Goal: Task Accomplishment & Management: Use online tool/utility

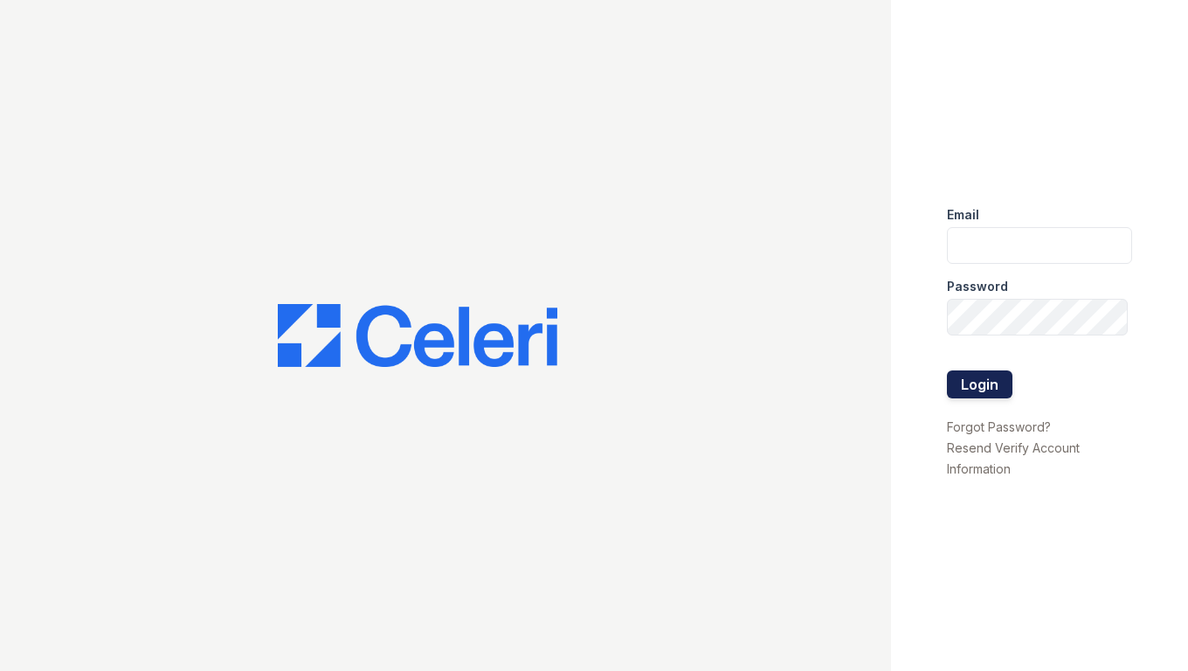
type input "[EMAIL_ADDRESS][DOMAIN_NAME]"
click at [979, 377] on button "Login" at bounding box center [980, 384] width 66 height 28
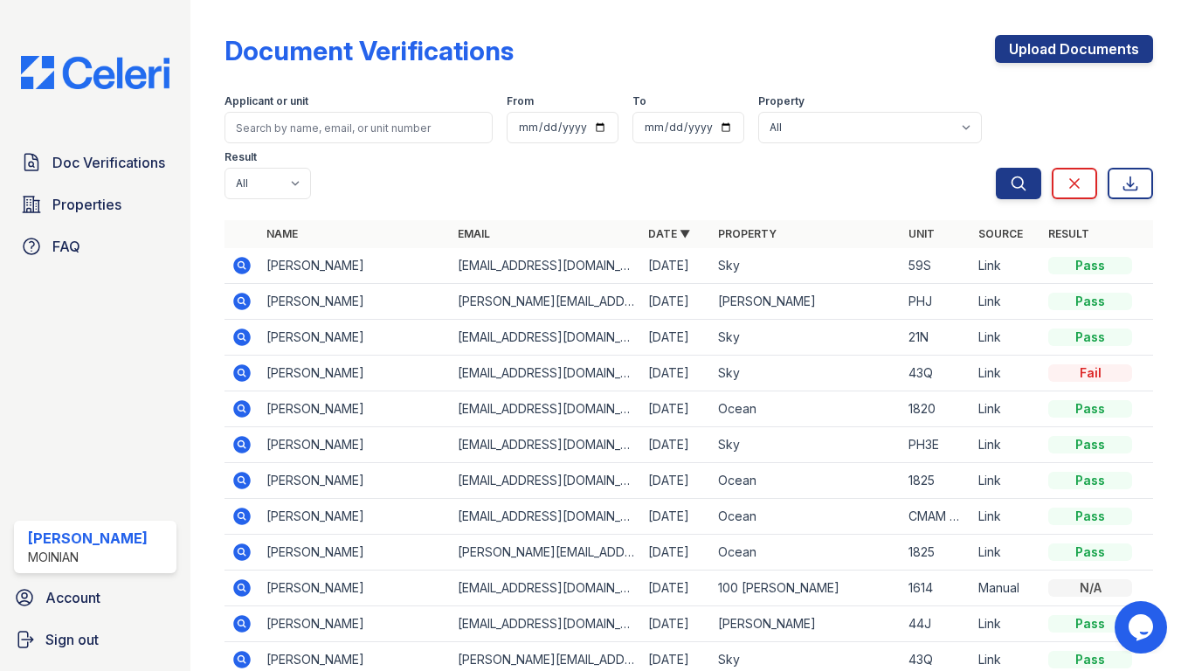
click at [72, 73] on img at bounding box center [95, 72] width 176 height 33
click at [241, 291] on icon at bounding box center [242, 301] width 21 height 21
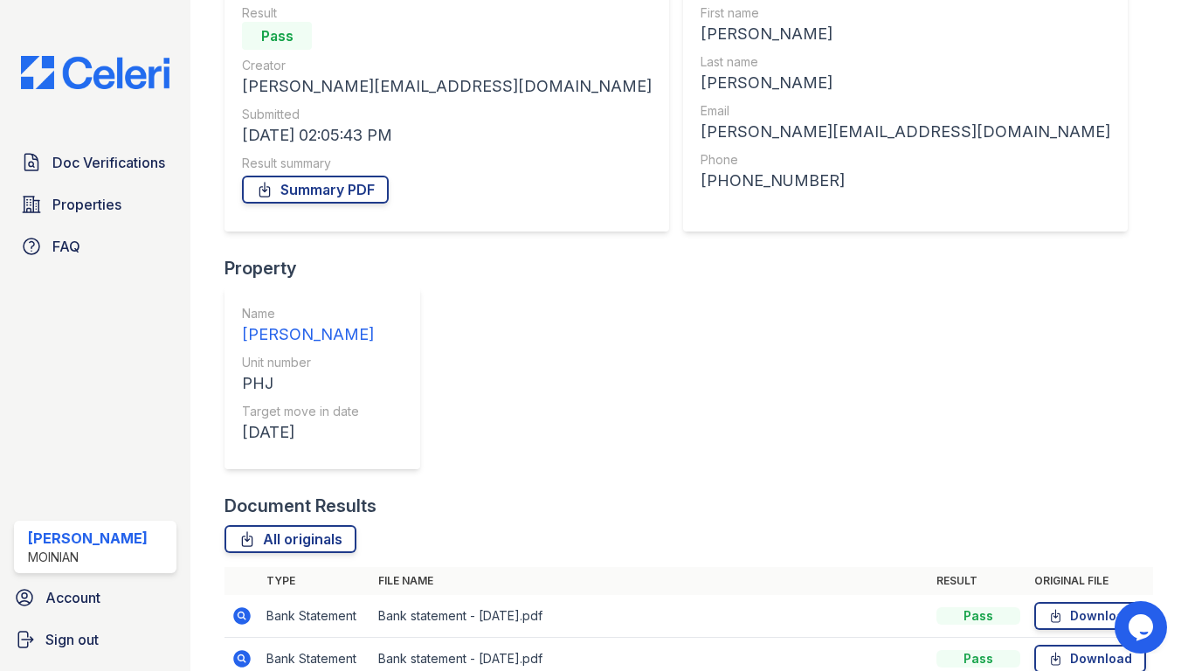
scroll to position [194, 0]
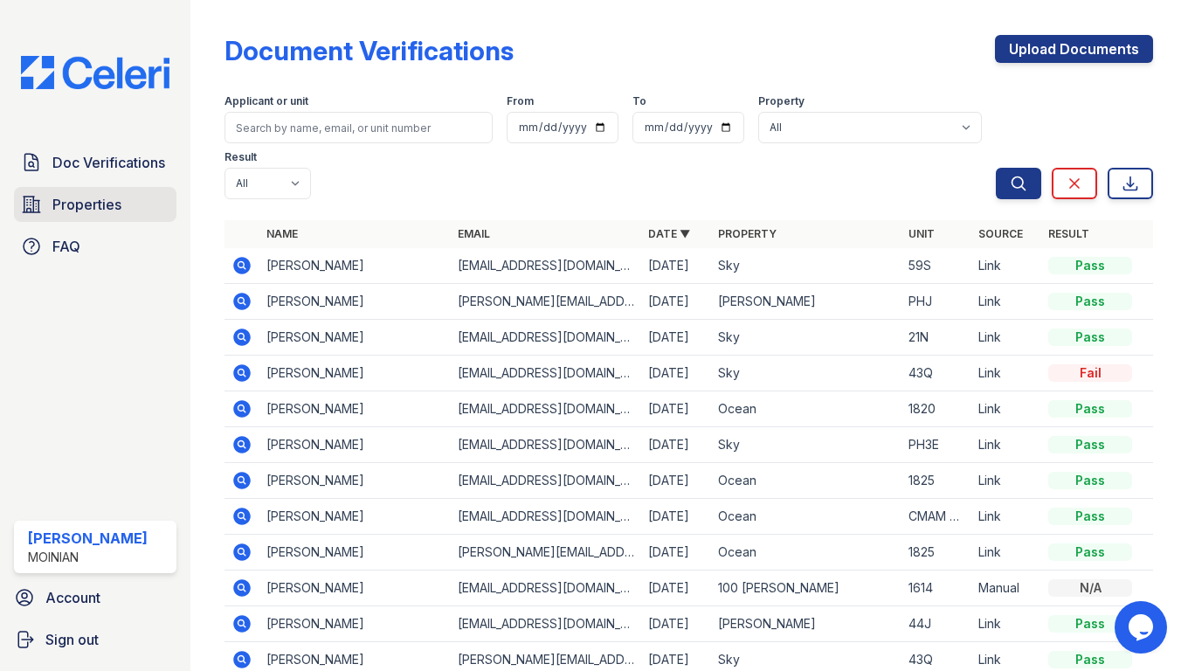
click at [74, 206] on span "Properties" at bounding box center [86, 204] width 69 height 21
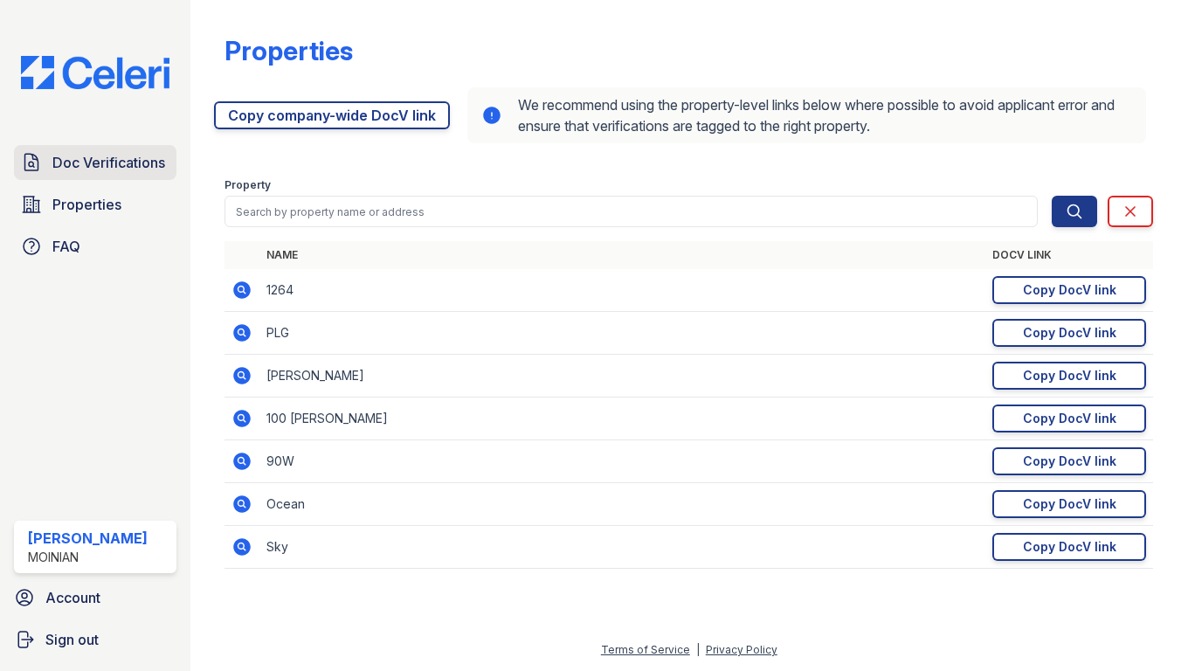
click at [113, 176] on link "Doc Verifications" at bounding box center [95, 162] width 163 height 35
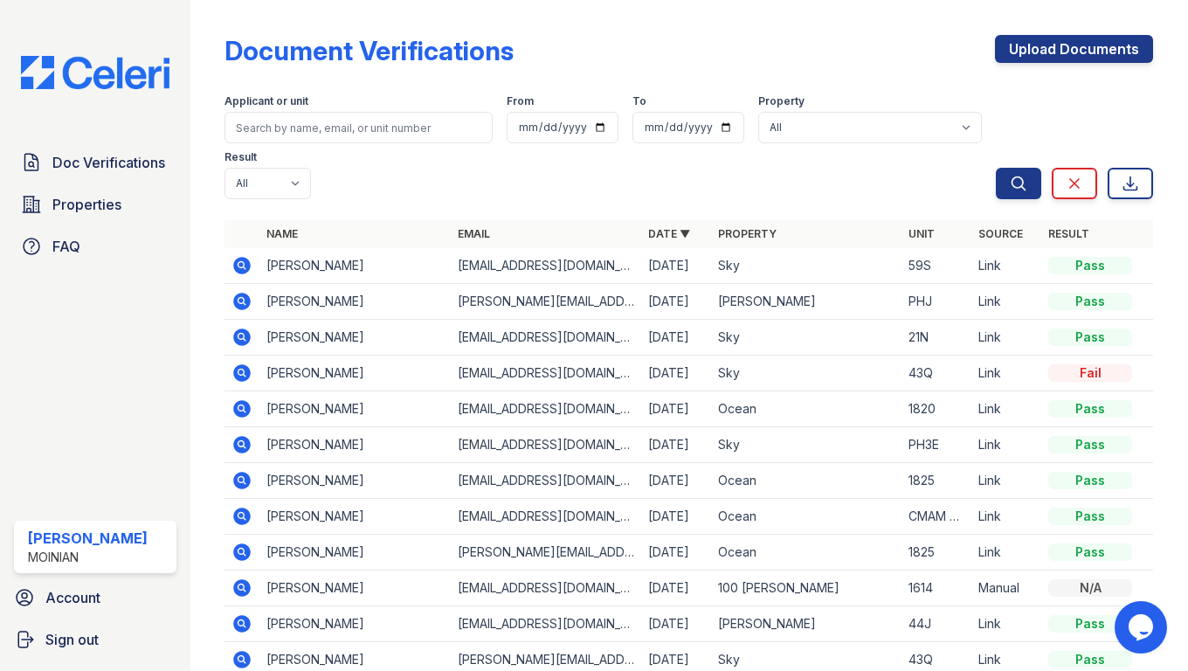
click at [244, 291] on icon at bounding box center [242, 301] width 21 height 21
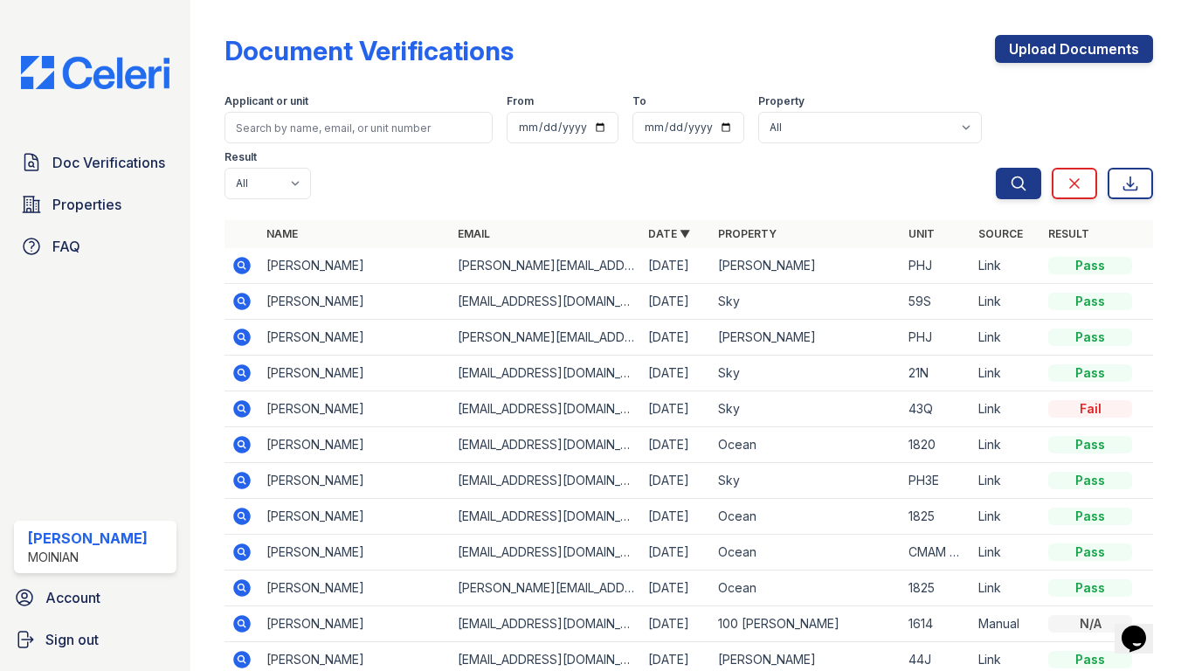
click at [246, 257] on icon at bounding box center [242, 265] width 17 height 17
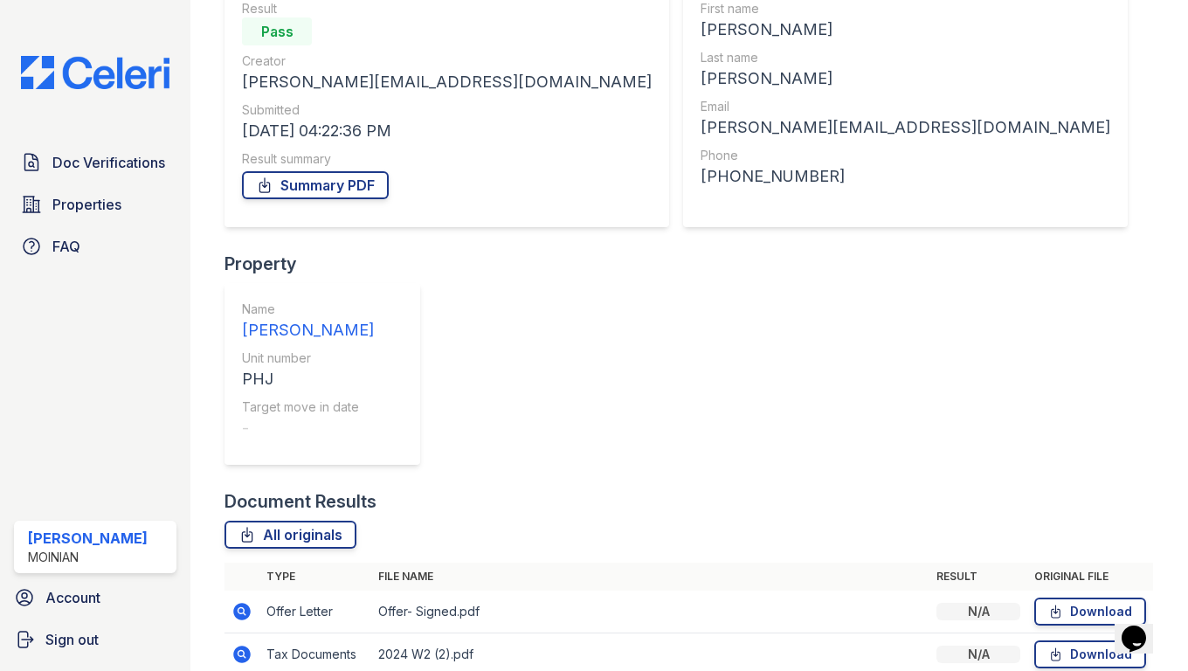
scroll to position [237, 0]
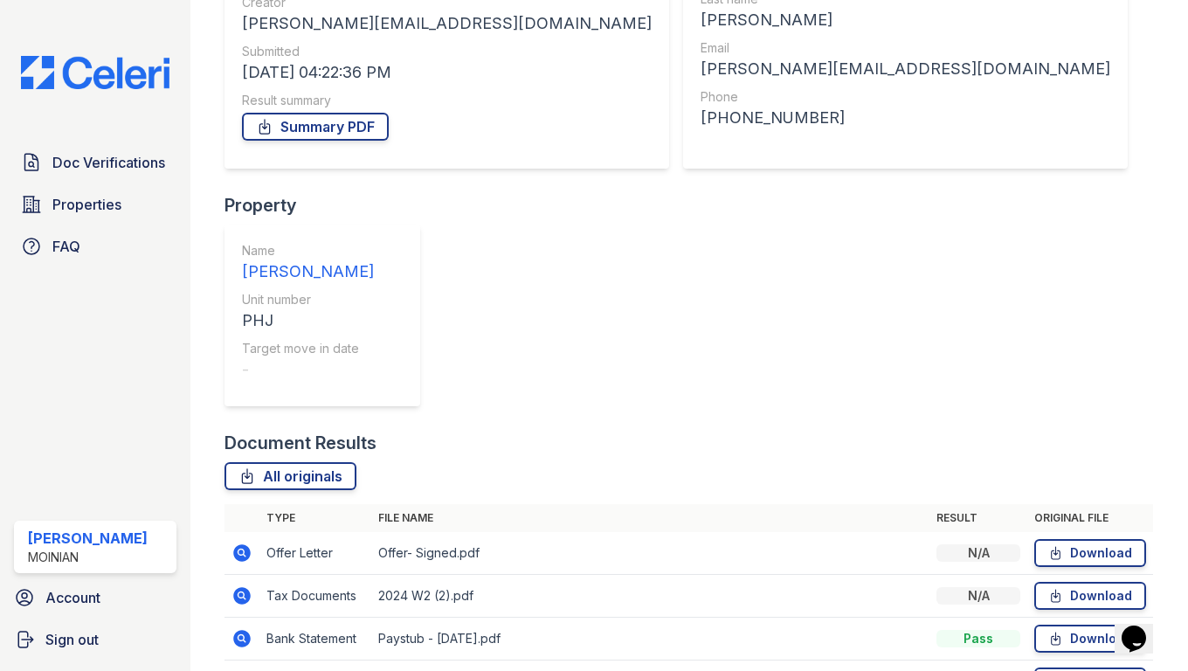
click at [241, 543] on icon at bounding box center [242, 553] width 21 height 21
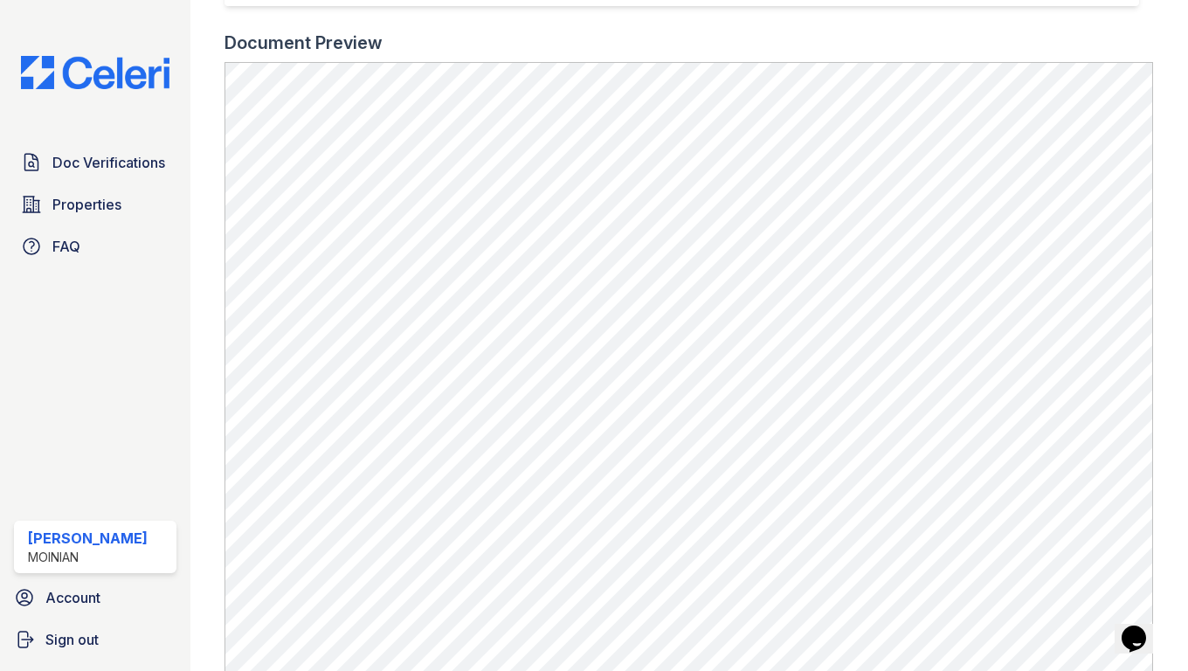
scroll to position [536, 0]
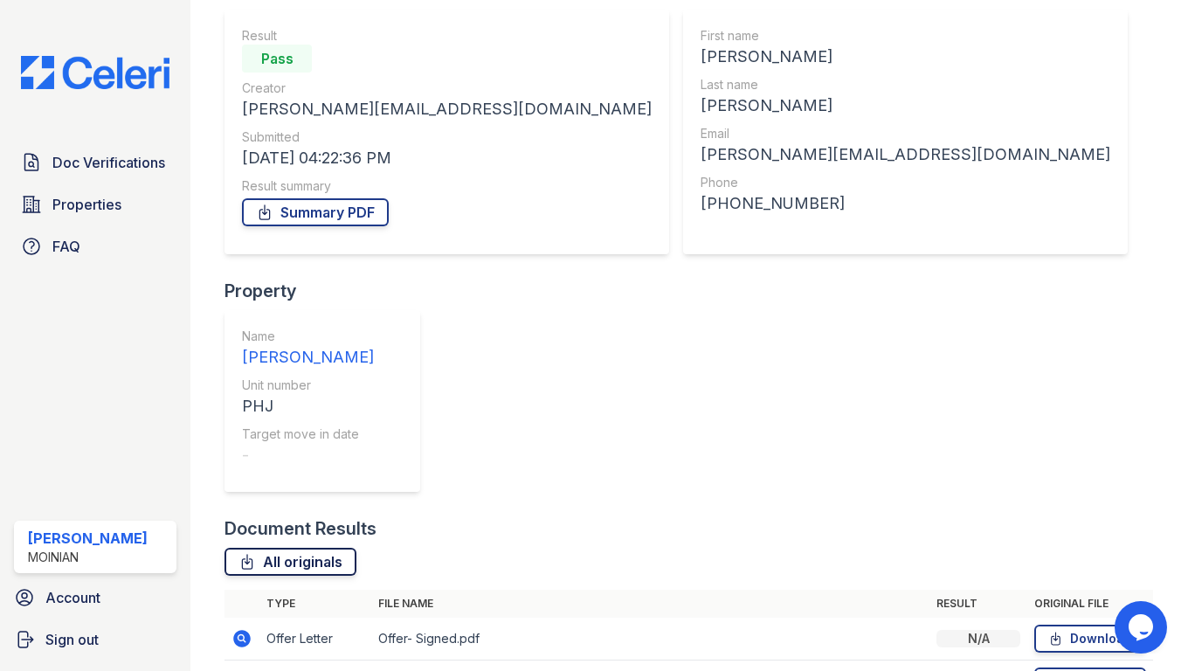
scroll to position [237, 0]
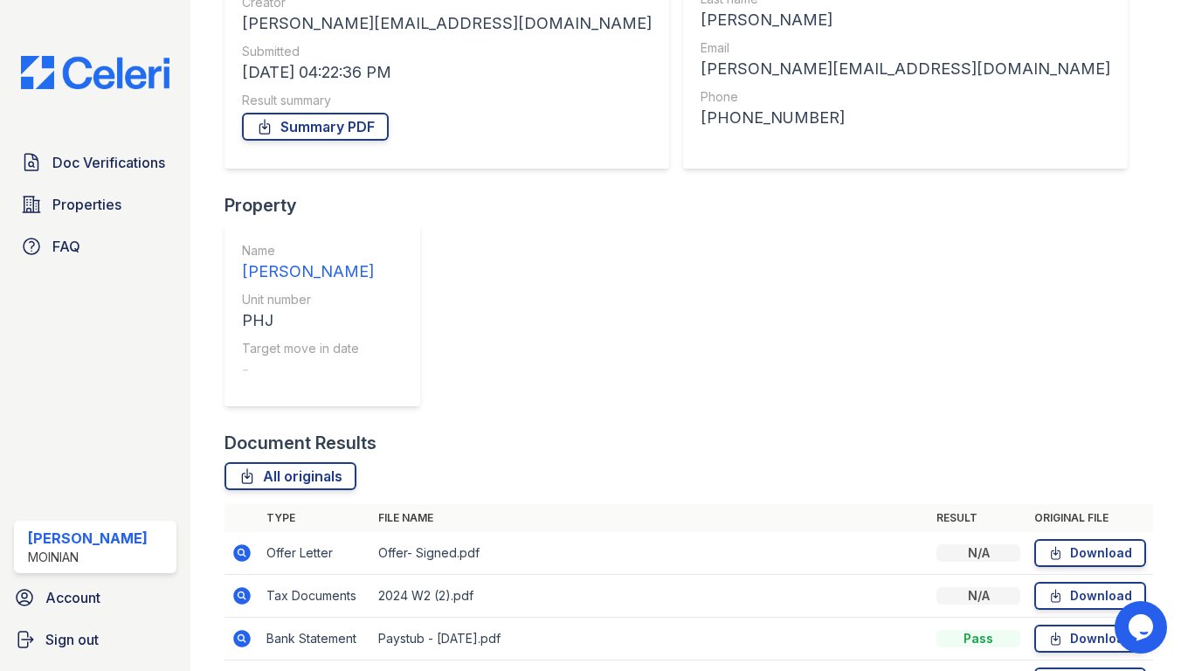
click at [247, 587] on icon at bounding box center [242, 595] width 17 height 17
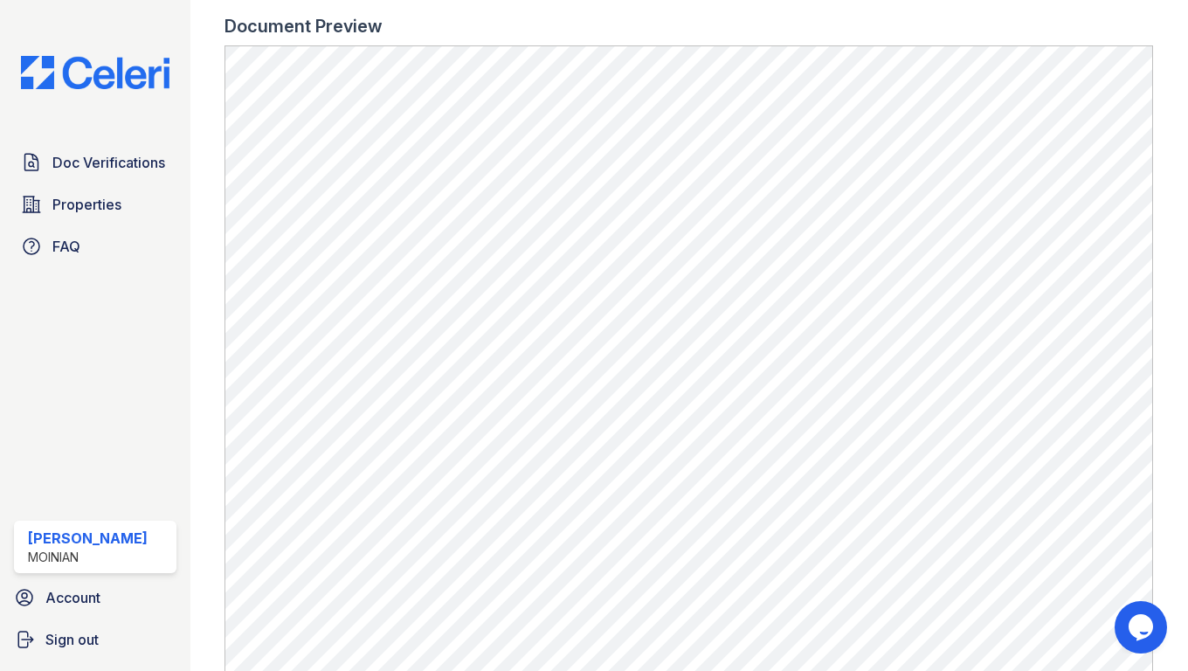
scroll to position [550, 0]
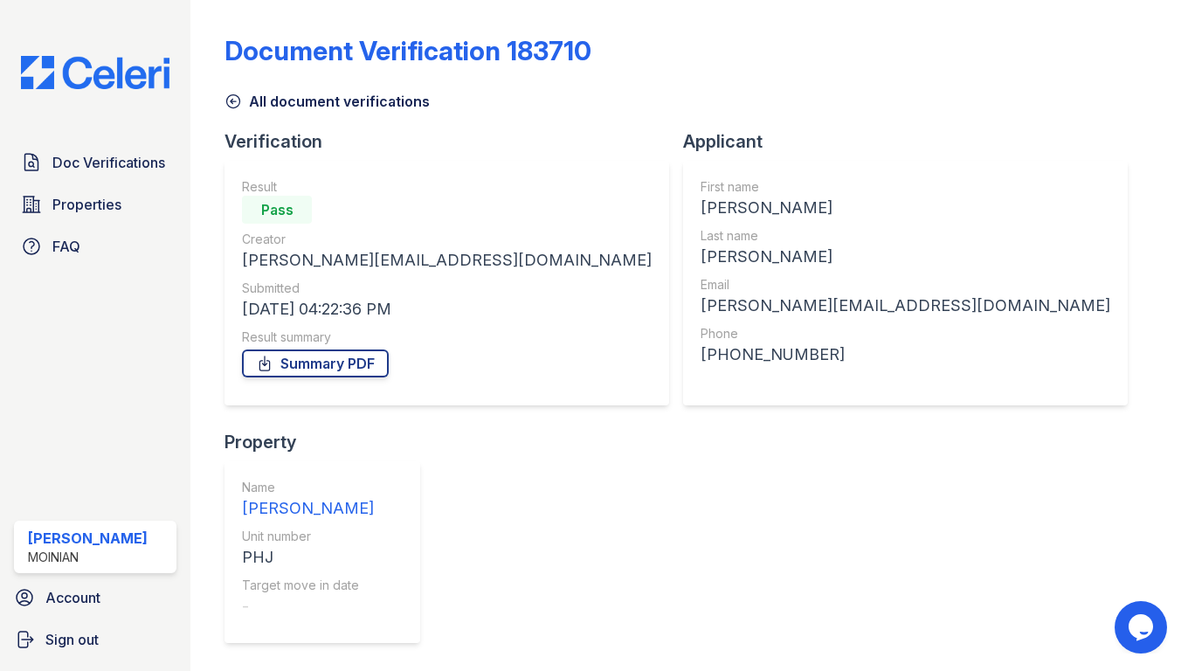
click at [701, 259] on div "[PERSON_NAME]" at bounding box center [906, 257] width 410 height 24
click at [701, 259] on div "Nguyen" at bounding box center [906, 257] width 410 height 24
copy div "Nguyen"
click at [701, 298] on div "kingsley.nguyen2112@gmail.com" at bounding box center [906, 306] width 410 height 24
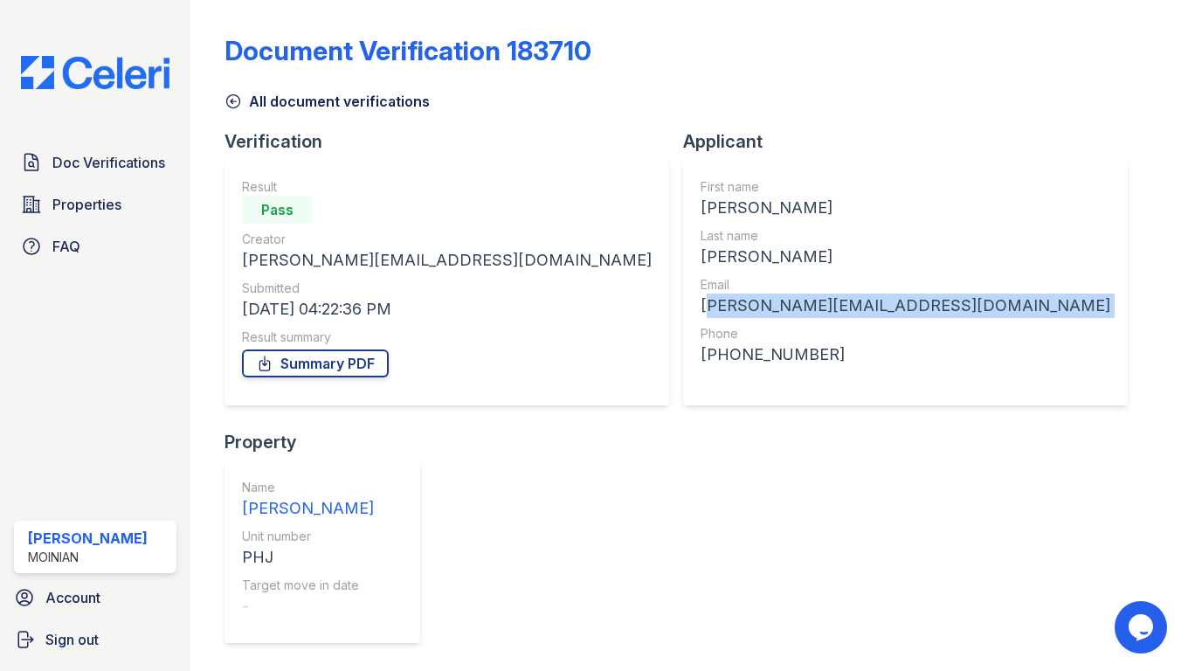
click at [701, 298] on div "kingsley.nguyen2112@gmail.com" at bounding box center [906, 306] width 410 height 24
copy div "kingsley.nguyen2112@gmail.com"
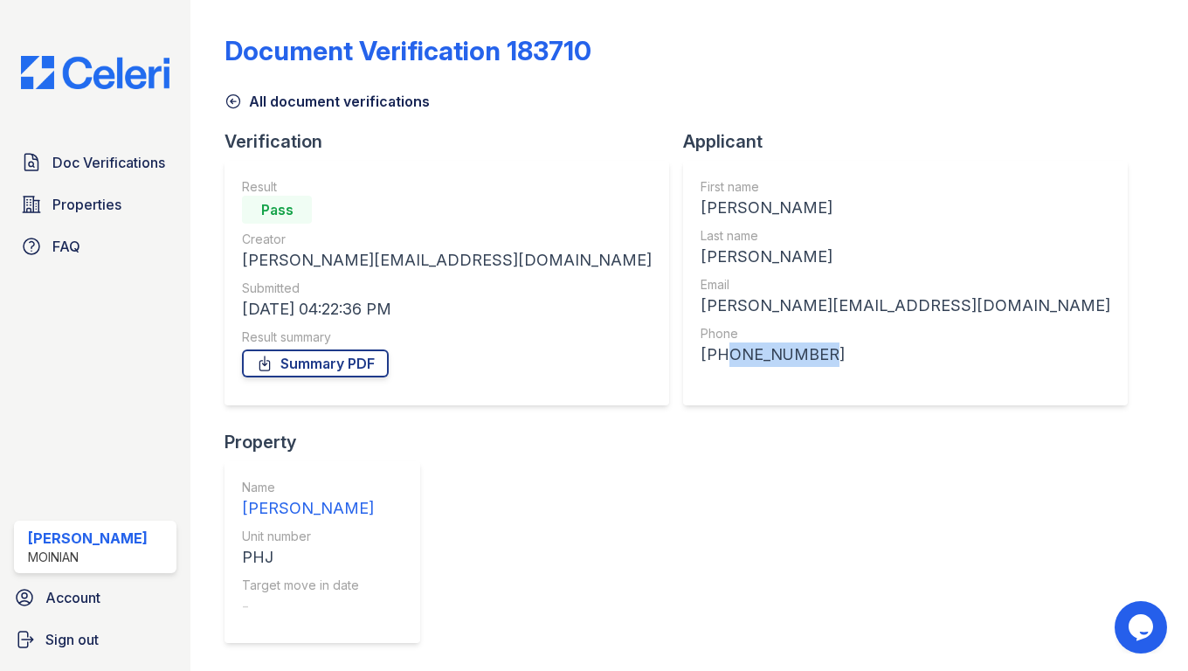
drag, startPoint x: 637, startPoint y: 356, endPoint x: 550, endPoint y: 356, distance: 87.4
click at [701, 356] on div "+19293187232" at bounding box center [906, 354] width 410 height 24
copy div "9293187232"
